Goal: Book appointment/travel/reservation

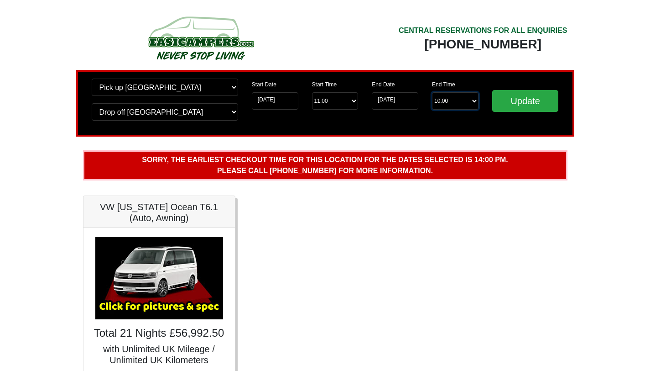
click at [472, 103] on select "End Time 10.00 -------- 08.00 am 09.00 am 10.00 am 11.00 am (Sunday Only)" at bounding box center [455, 100] width 47 height 17
select select "10.00"
click at [508, 100] on input "Update" at bounding box center [525, 101] width 67 height 22
click at [354, 103] on select "Start Time 11.00 -------- 11.00 am (Saturday & Sunday Only) 12.00 pm (Saturday)…" at bounding box center [335, 100] width 47 height 17
select select "10.00"
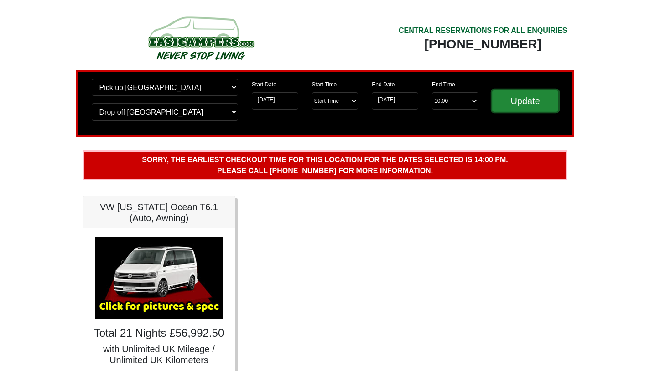
click at [517, 97] on input "Update" at bounding box center [525, 101] width 67 height 22
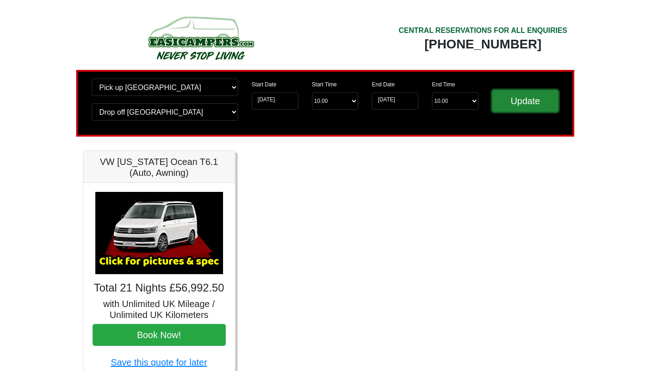
click at [536, 100] on input "Update" at bounding box center [525, 101] width 67 height 22
click at [535, 105] on input "Update" at bounding box center [525, 101] width 67 height 22
